Goal: Transaction & Acquisition: Obtain resource

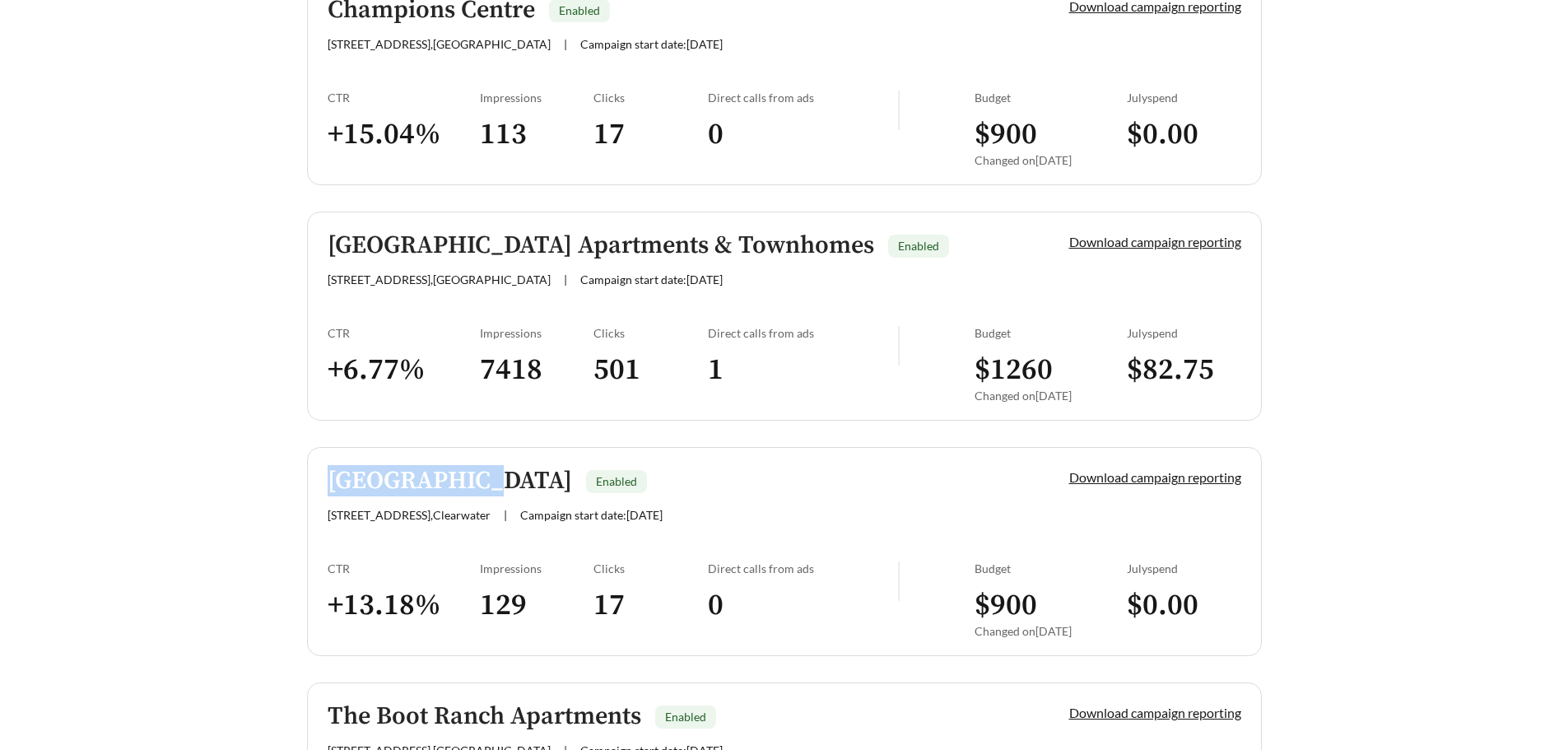
scroll to position [2140, 0]
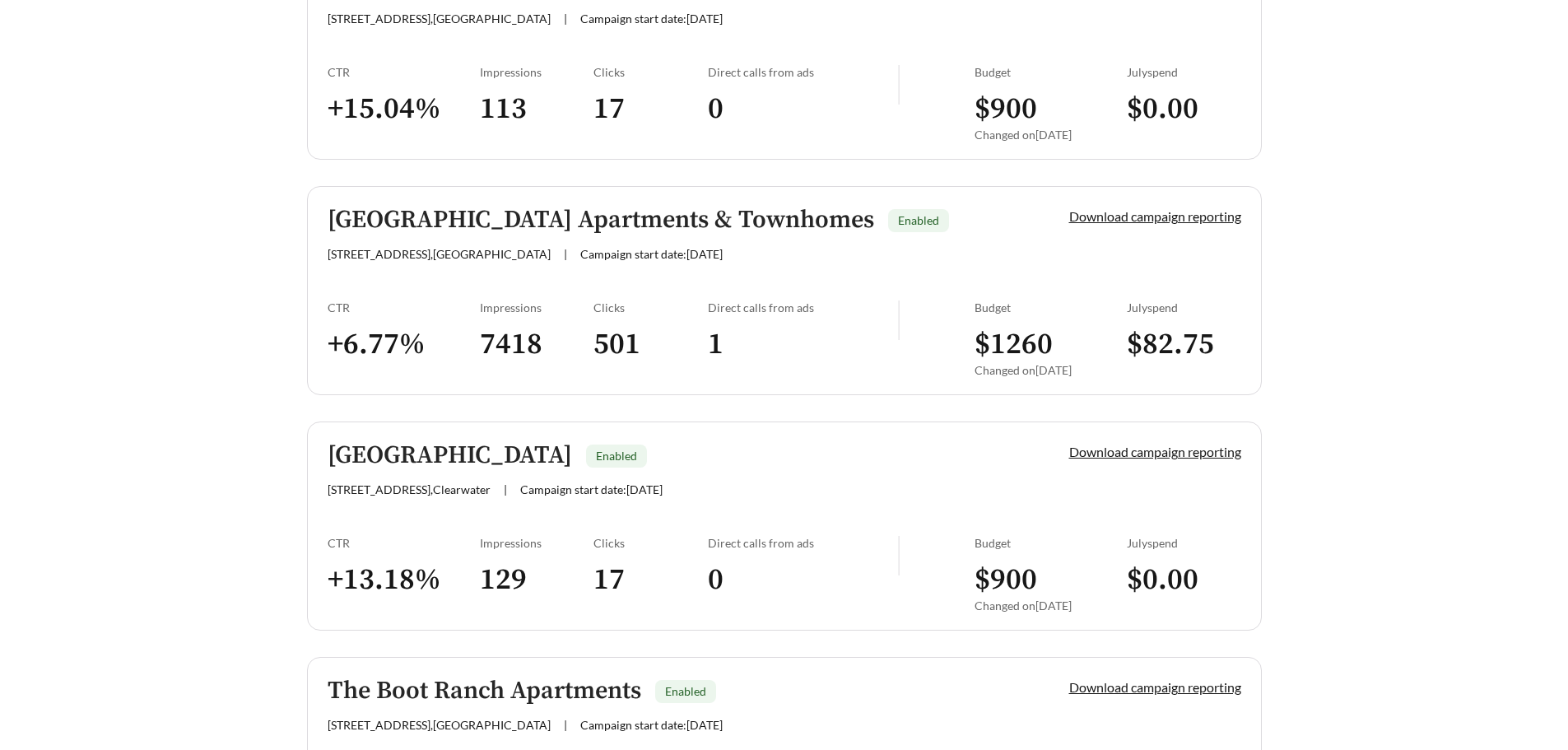
click at [251, 492] on main "**********" at bounding box center [784, 109] width 1568 height 4390
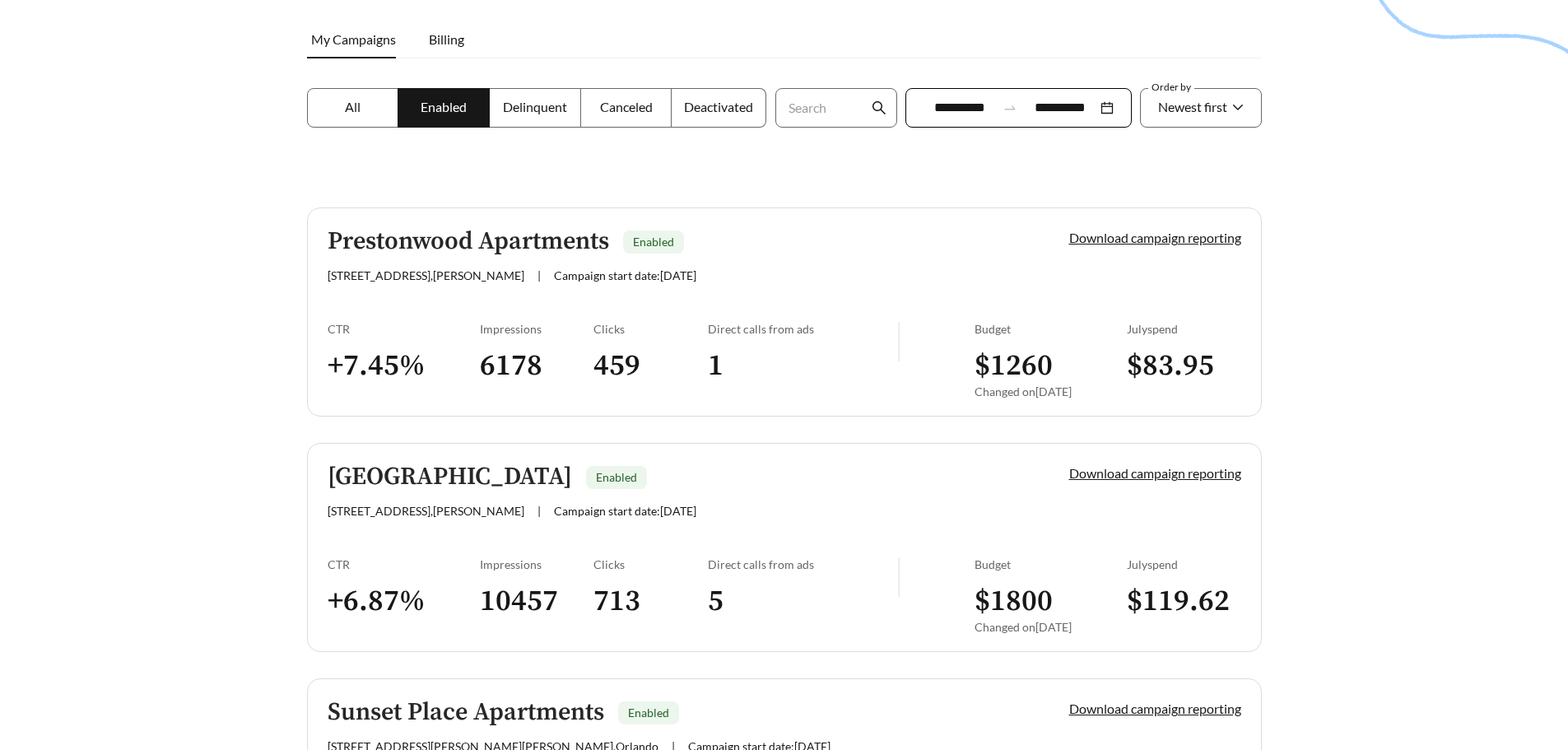
scroll to position [133, 0]
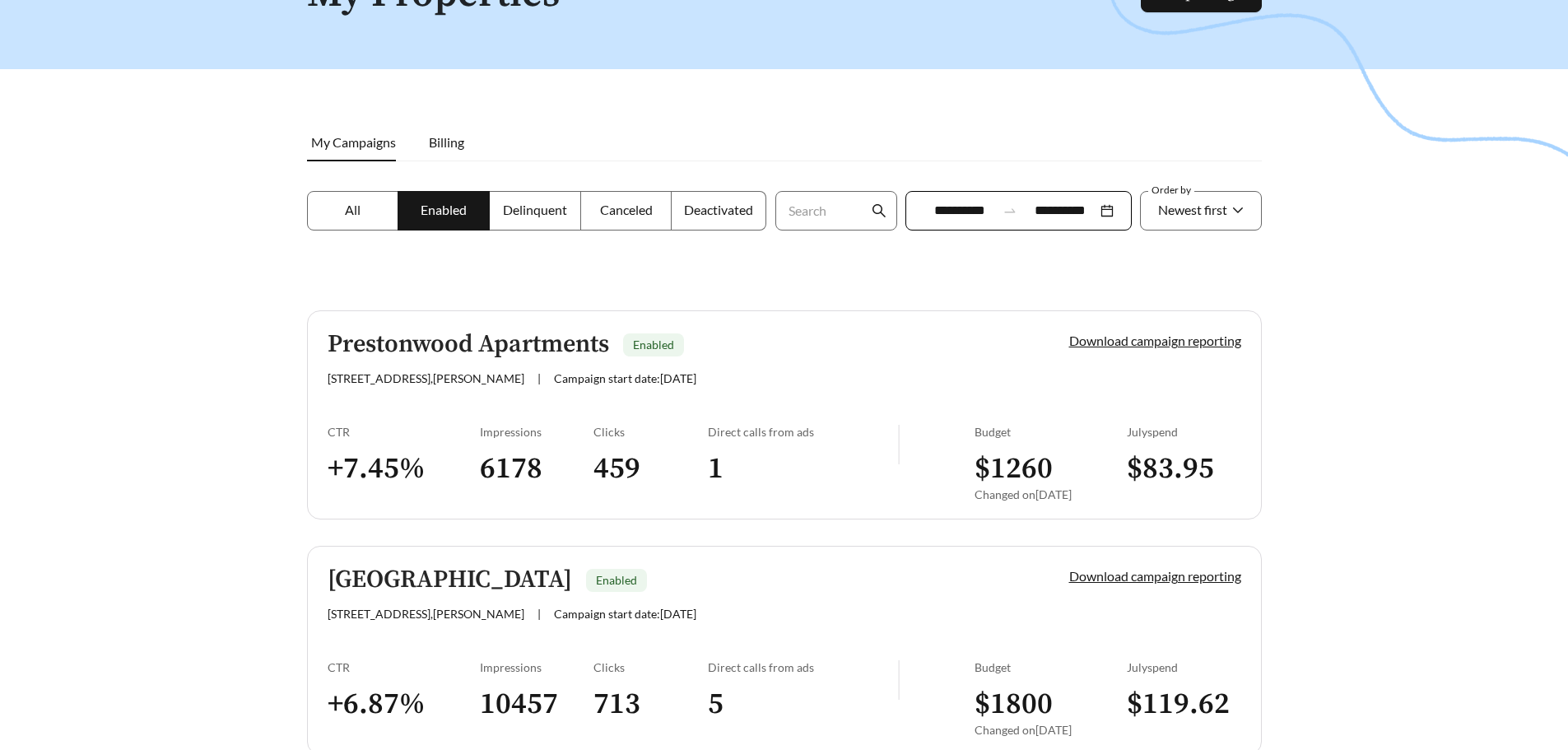
click at [496, 193] on label "Delinquent" at bounding box center [535, 210] width 91 height 40
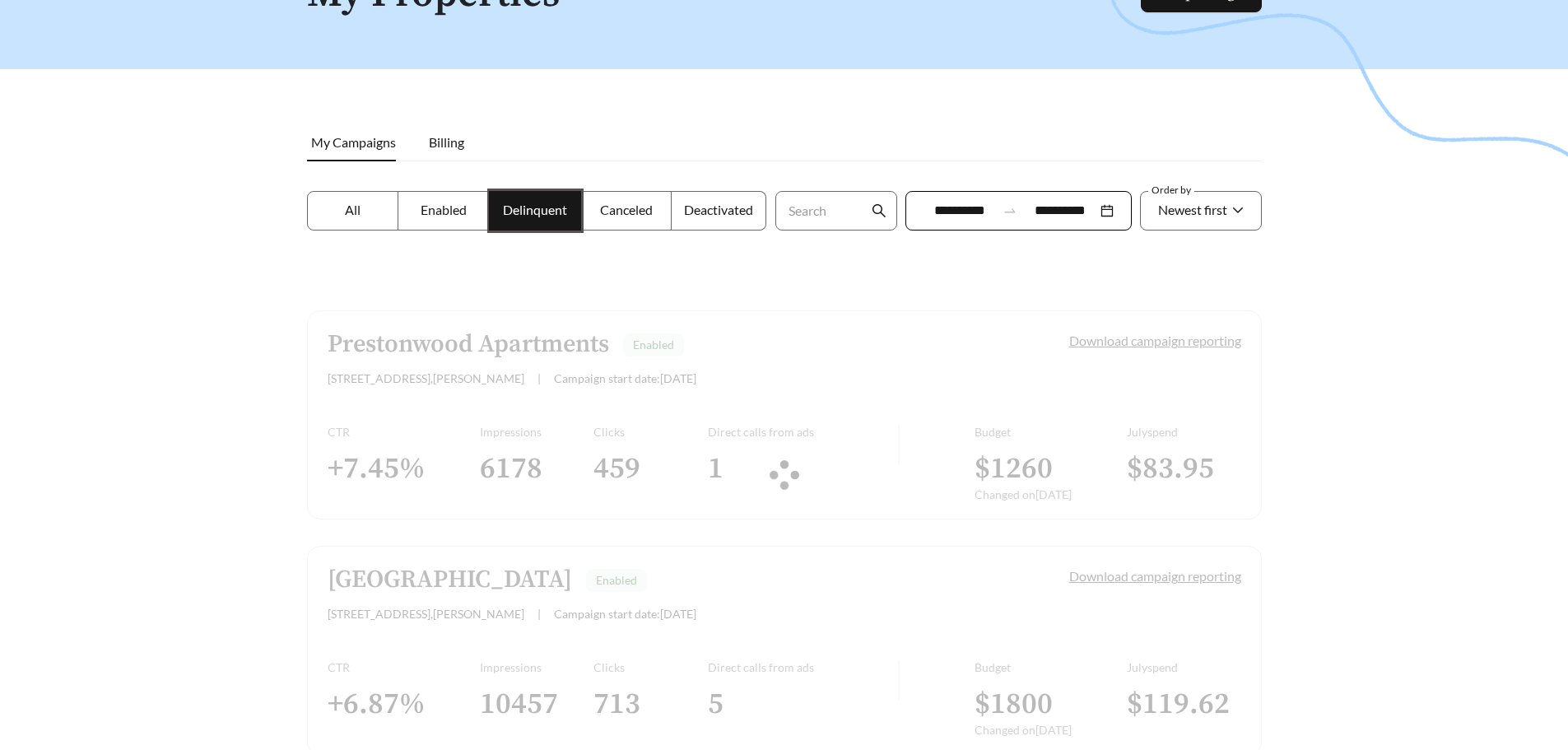
scroll to position [53, 0]
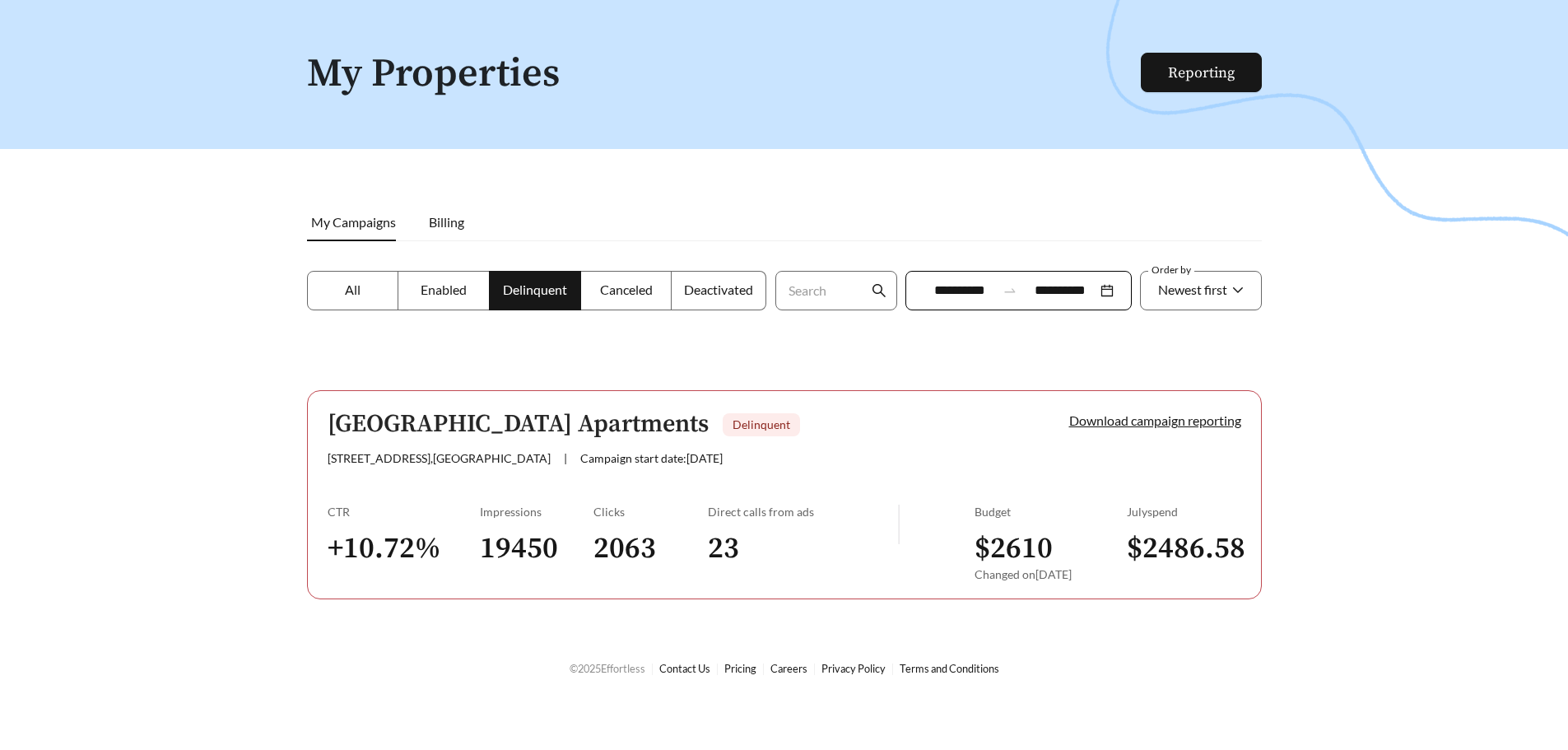
click at [553, 439] on div "Arbor Creek Apartments [GEOGRAPHIC_DATA] [STREET_ADDRESS] | Campaign start date…" at bounding box center [671, 437] width 686 height 54
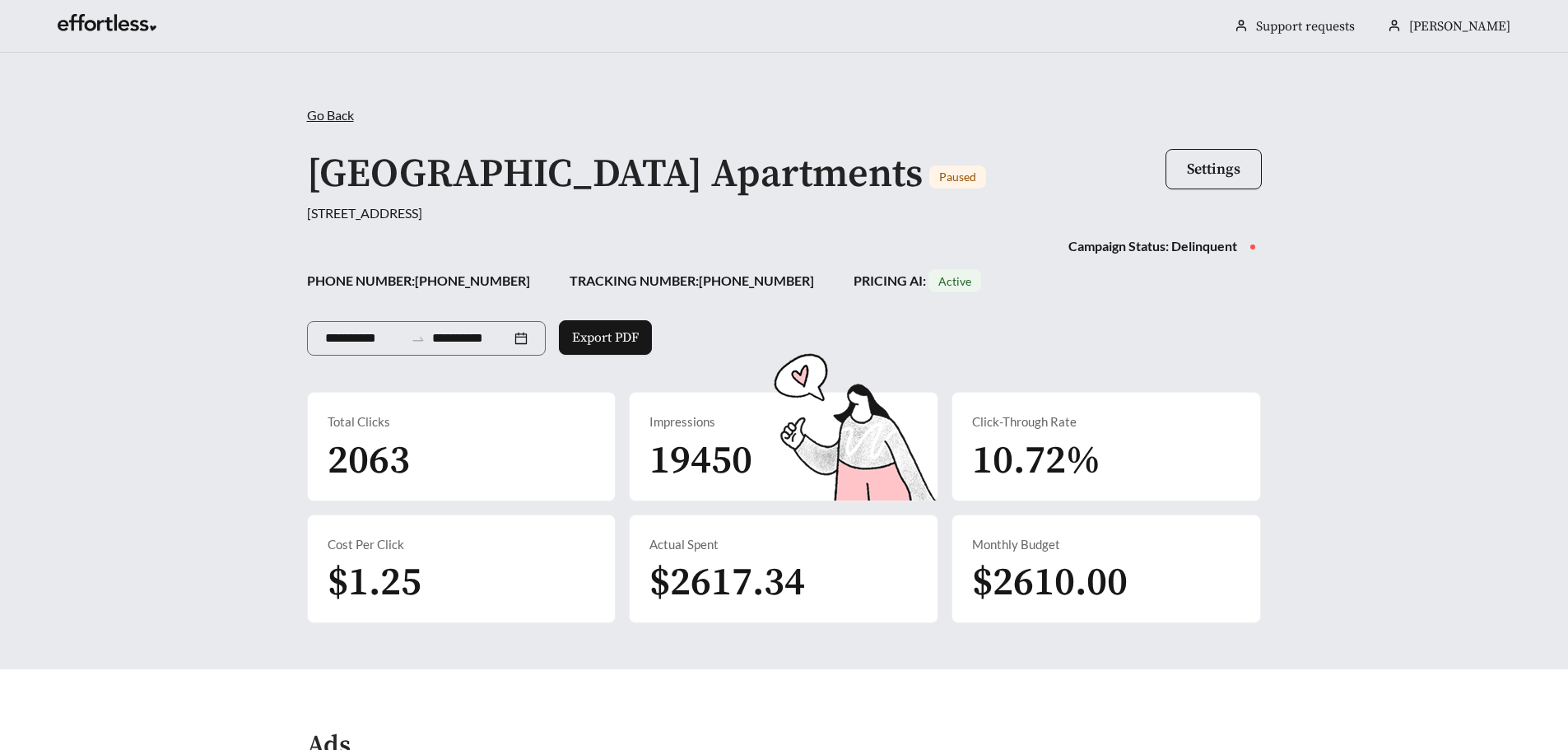
click at [339, 117] on span "Go Back" at bounding box center [330, 115] width 47 height 16
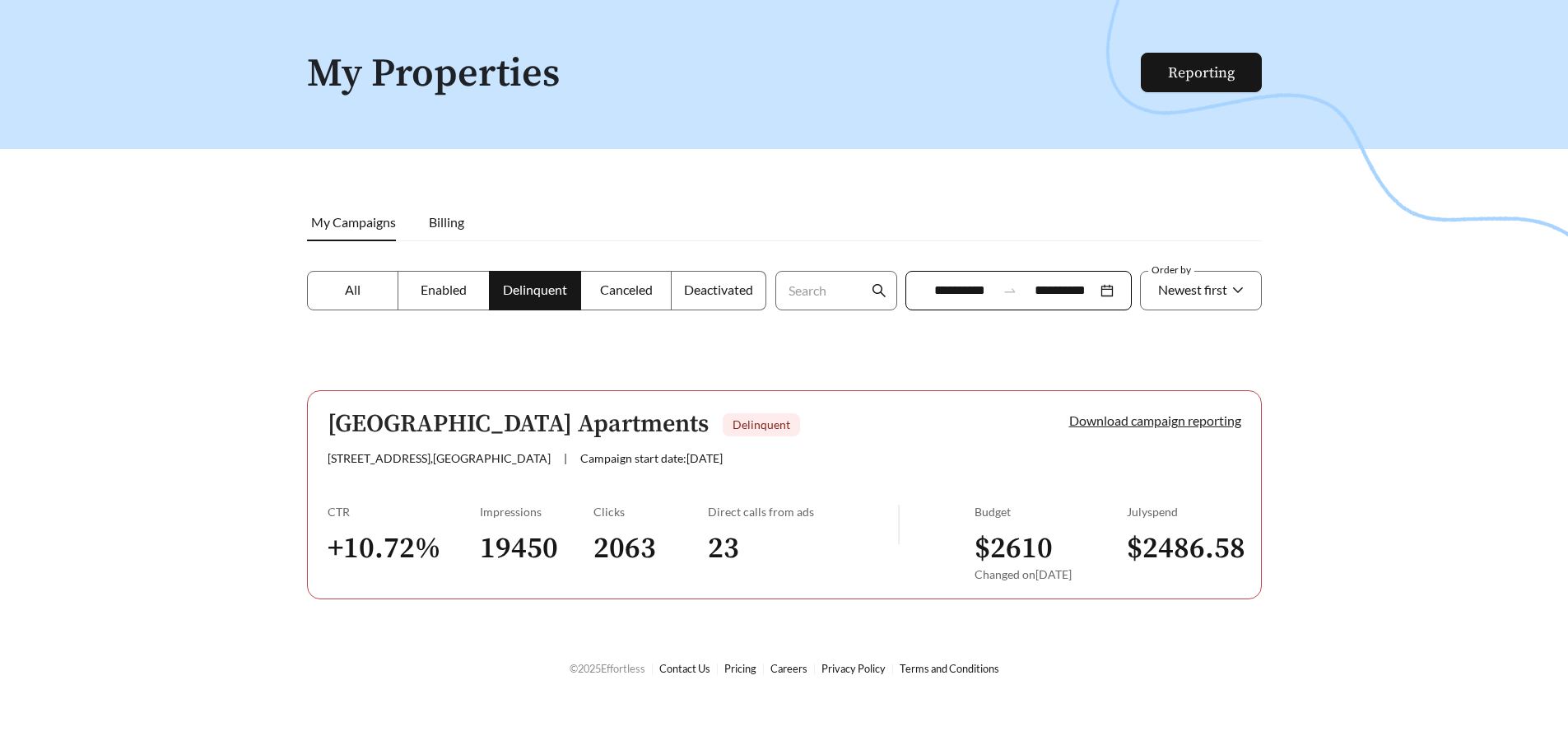
click at [1103, 416] on link "Download campaign reporting" at bounding box center [1155, 420] width 172 height 16
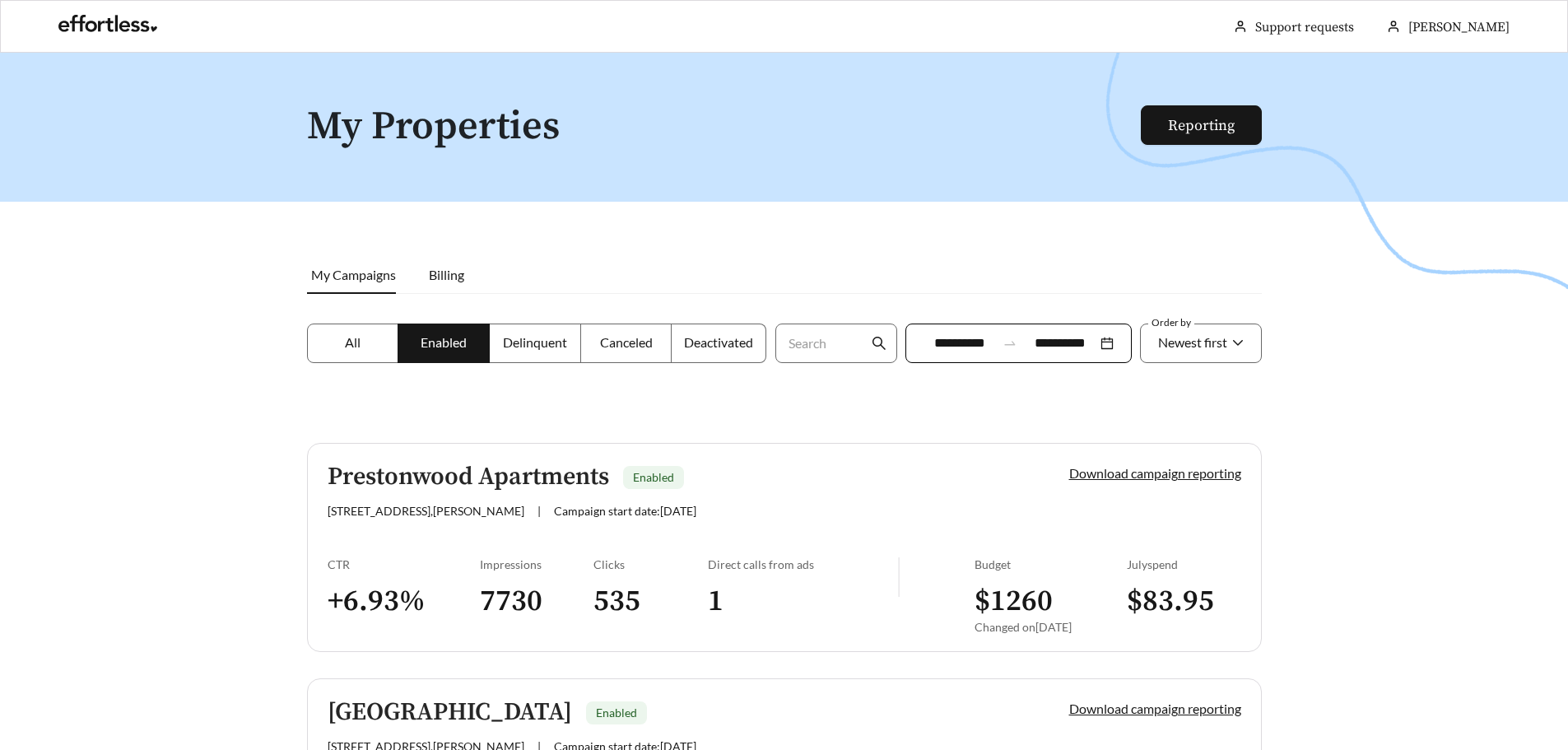
click at [560, 352] on label "Delinquent" at bounding box center [535, 343] width 91 height 40
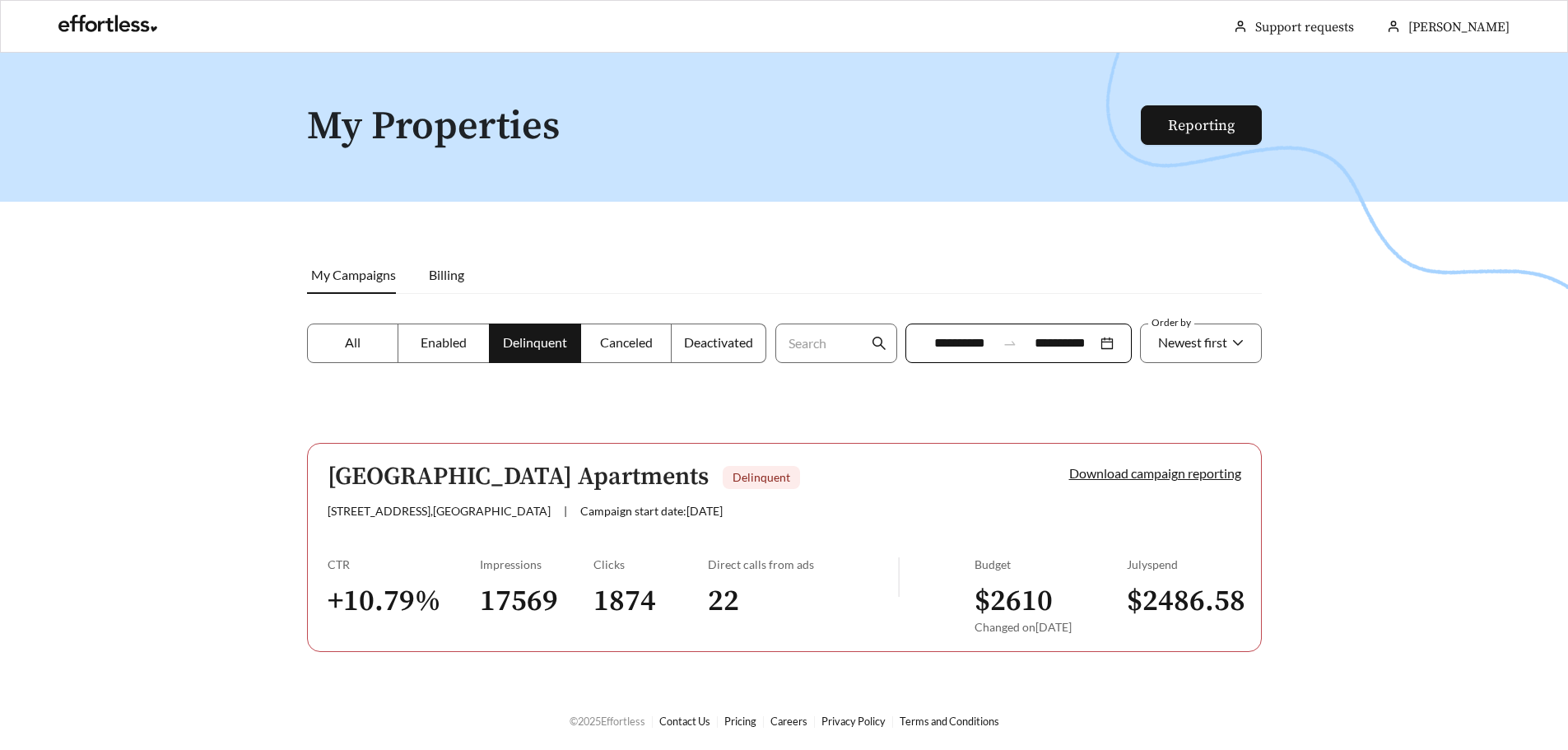
click at [553, 545] on link "Arbor Creek Apartments [GEOGRAPHIC_DATA] [STREET_ADDRESS] | Campaign start date…" at bounding box center [784, 547] width 955 height 209
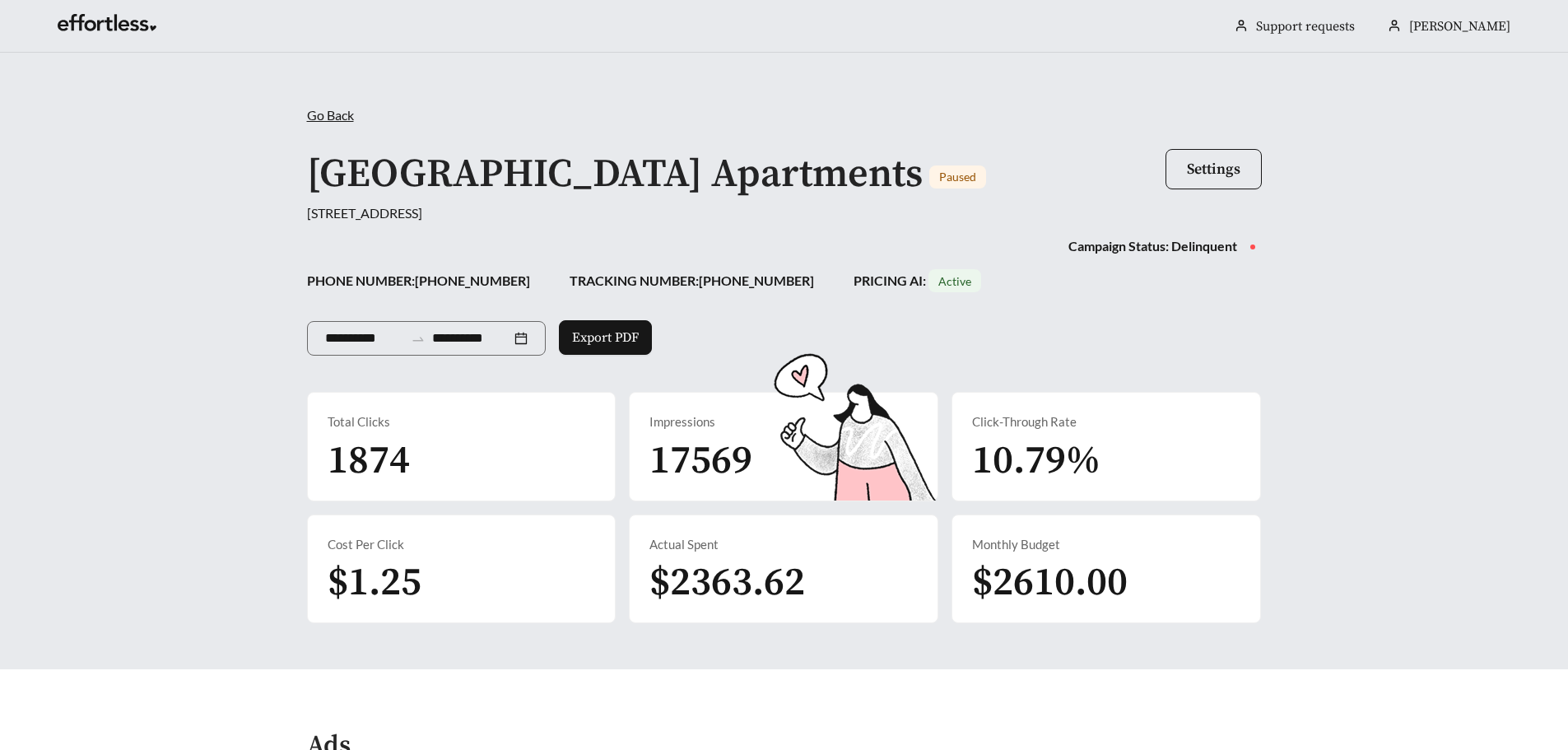
click at [339, 108] on span "Go Back" at bounding box center [330, 115] width 47 height 16
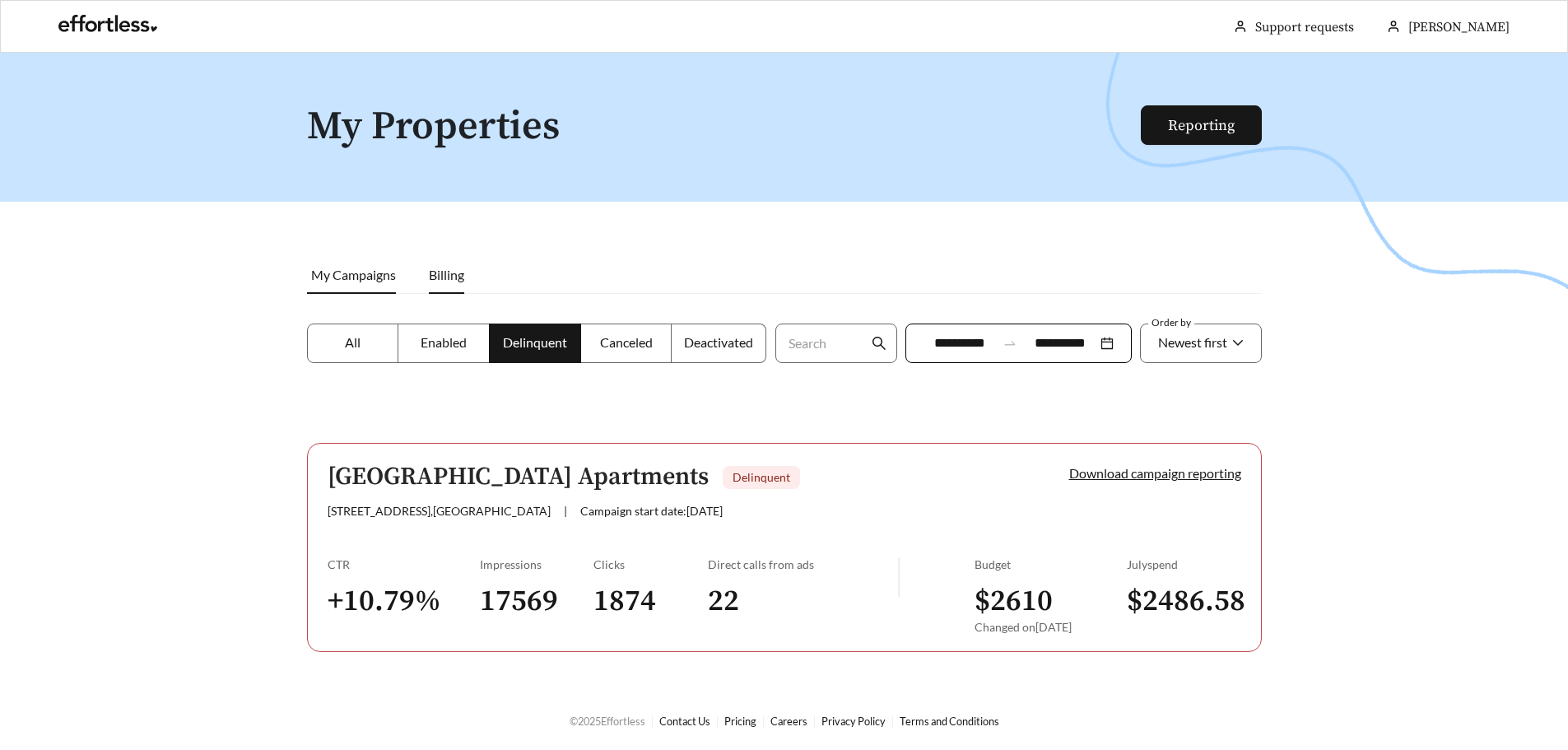
click at [442, 283] on li "Billing" at bounding box center [446, 275] width 68 height 38
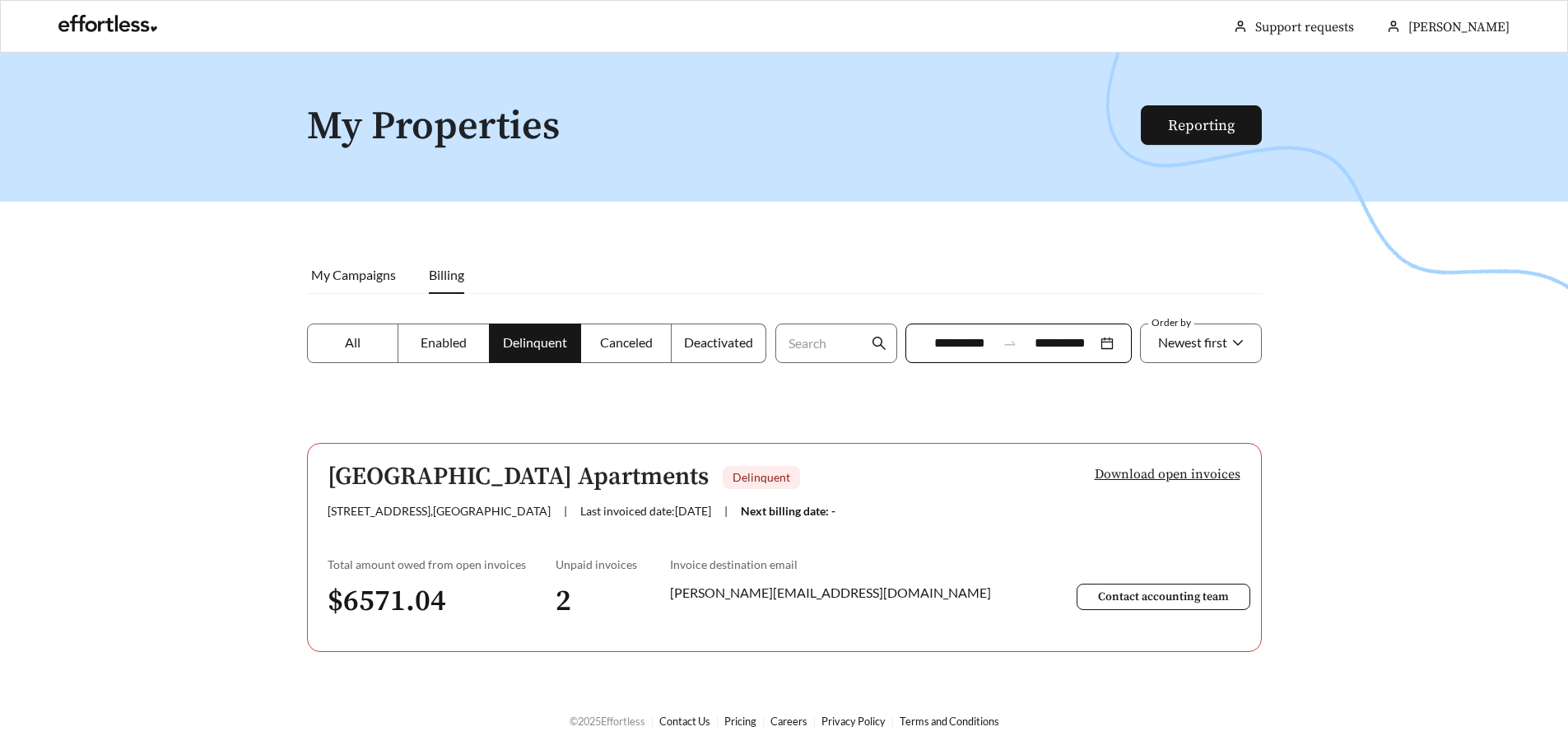
click at [1166, 473] on span "Download open invoices" at bounding box center [1168, 473] width 146 height 19
click at [316, 250] on div at bounding box center [784, 428] width 1568 height 750
click at [380, 352] on label "All" at bounding box center [353, 343] width 92 height 40
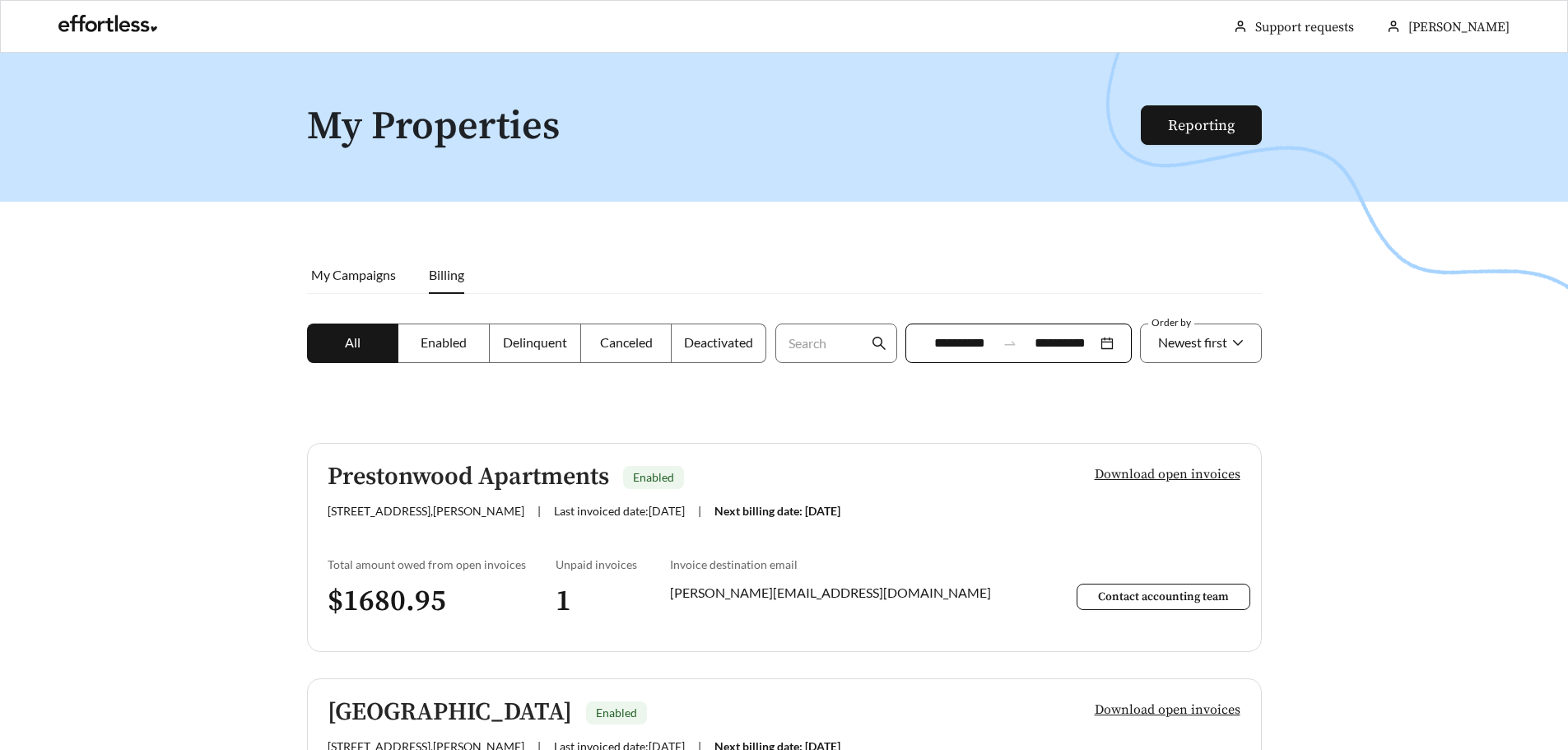
click at [445, 340] on span "Enabled" at bounding box center [444, 342] width 46 height 16
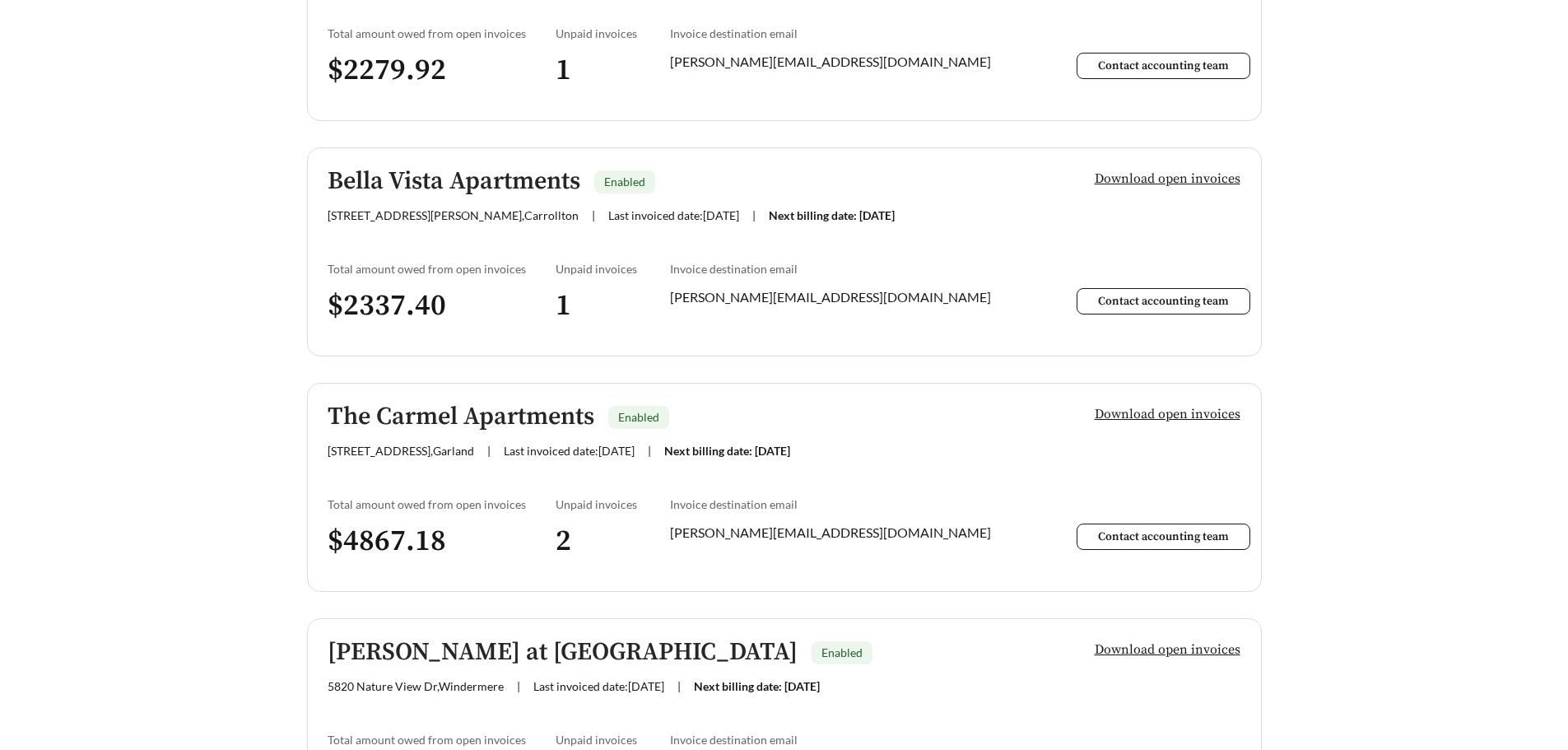
scroll to position [3753, 0]
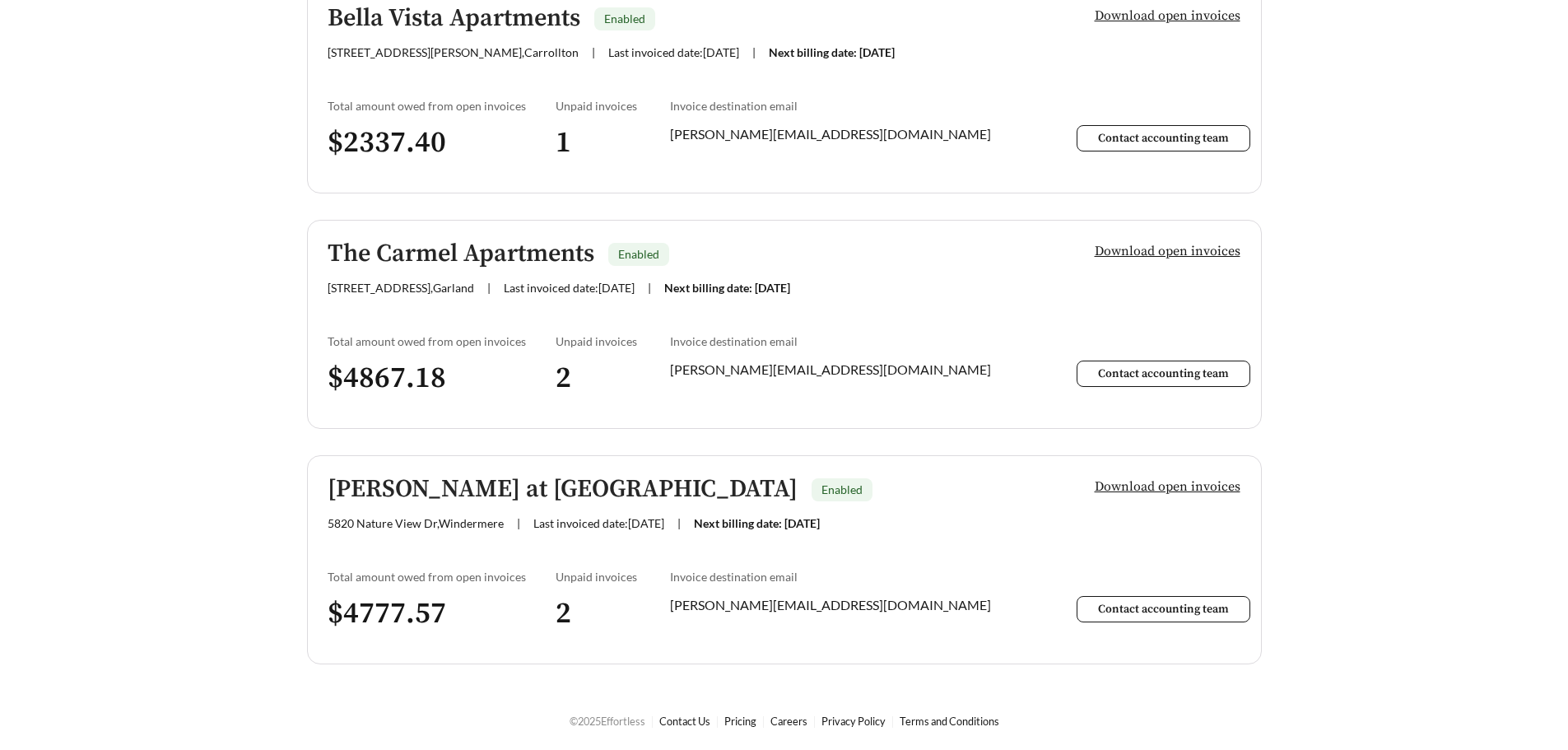
click at [1177, 246] on span "Download open invoices" at bounding box center [1168, 251] width 146 height 19
click at [1158, 487] on span "Download open invoices" at bounding box center [1168, 486] width 146 height 19
